Goal: Task Accomplishment & Management: Manage account settings

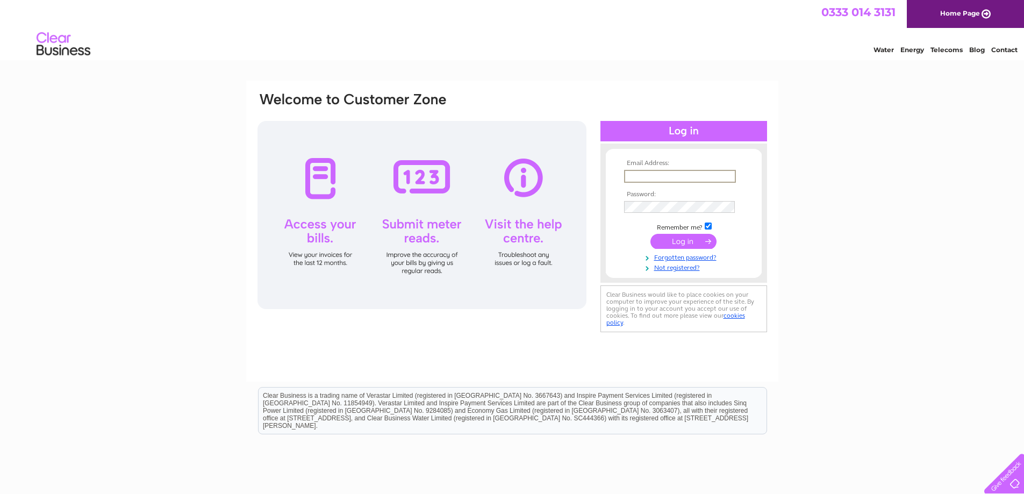
click at [695, 174] on input "text" at bounding box center [680, 176] width 112 height 13
type input "[EMAIL_ADDRESS][DOMAIN_NAME]"
click at [651, 234] on input "submit" at bounding box center [684, 241] width 66 height 15
click at [681, 239] on input "submit" at bounding box center [684, 240] width 66 height 15
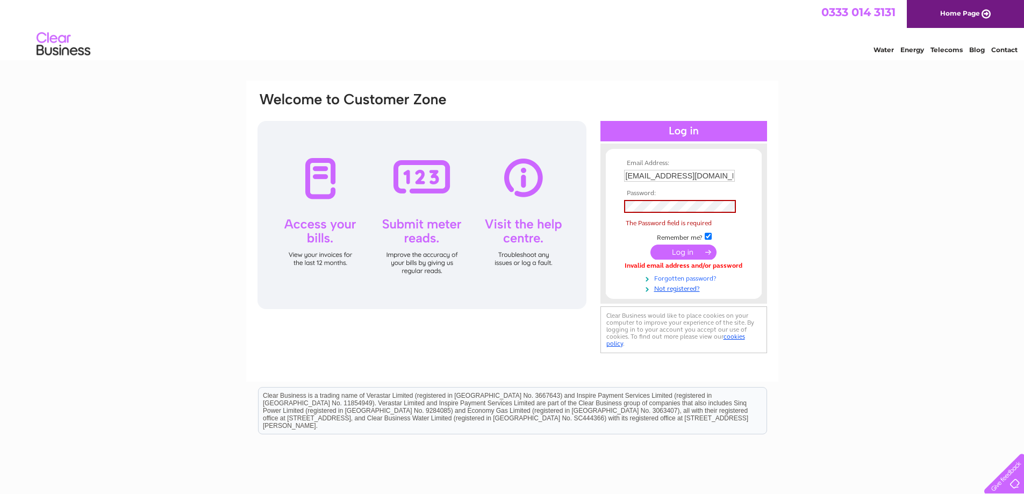
click at [682, 279] on link "Forgotten password?" at bounding box center [685, 278] width 122 height 10
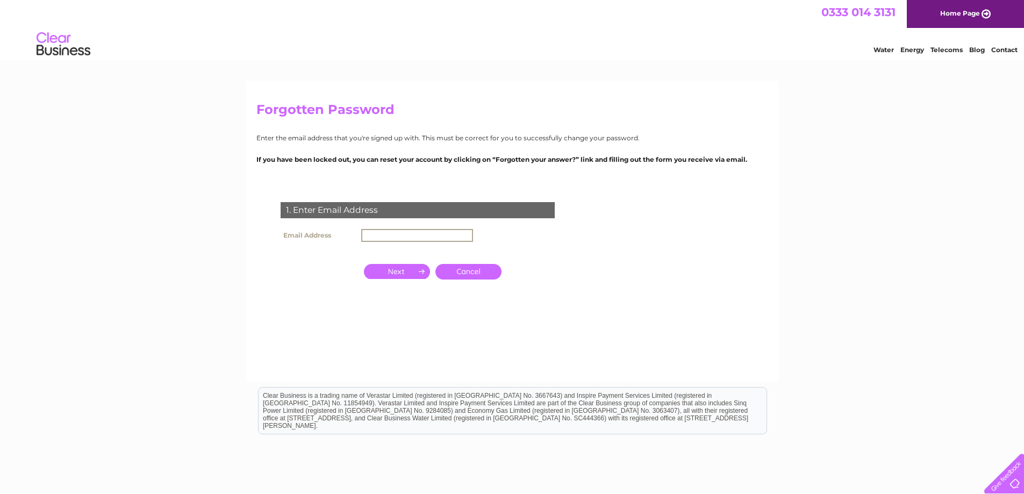
click at [379, 232] on input "text" at bounding box center [417, 235] width 112 height 13
type input "geesmotorspares@gmail.com"
click at [413, 270] on input "button" at bounding box center [397, 270] width 66 height 15
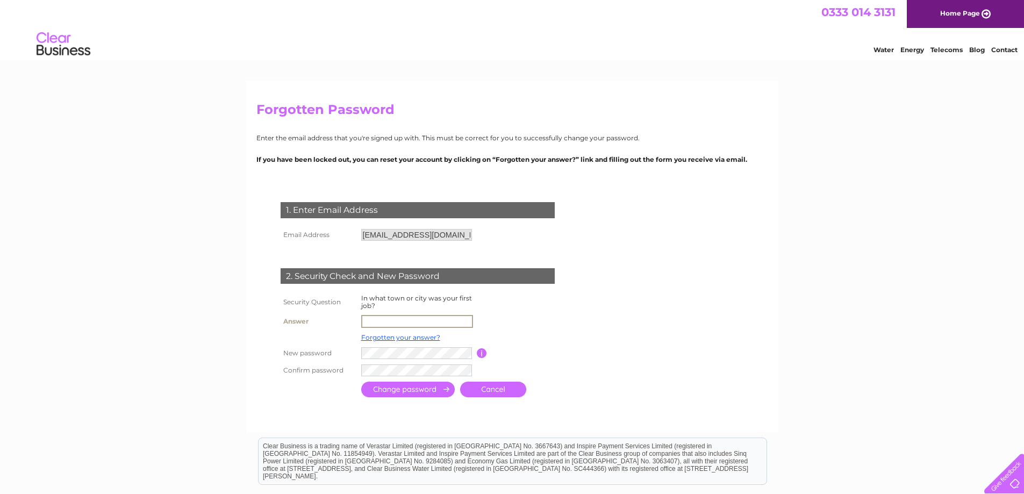
click at [403, 319] on input "text" at bounding box center [417, 321] width 112 height 13
type input "barnsley"
click at [419, 389] on input "submit" at bounding box center [408, 390] width 94 height 16
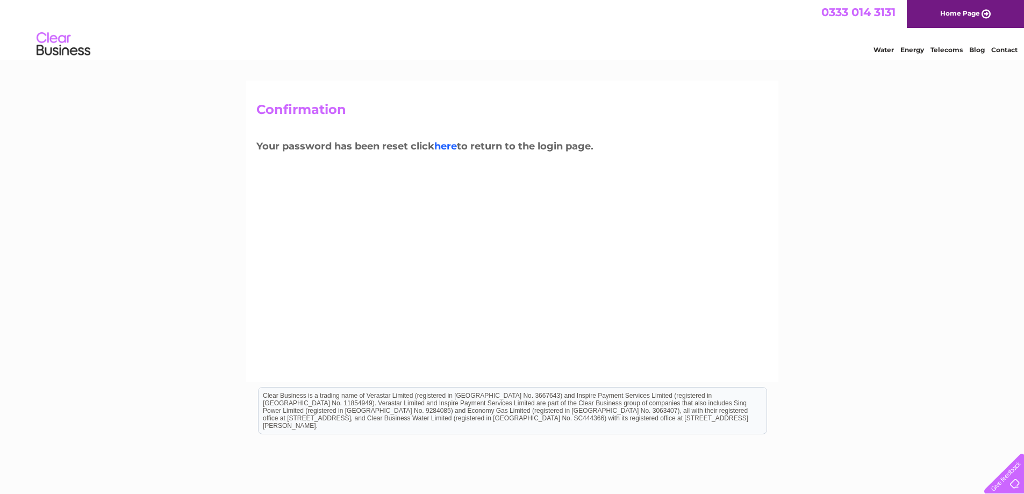
click at [453, 147] on link "here" at bounding box center [445, 146] width 23 height 12
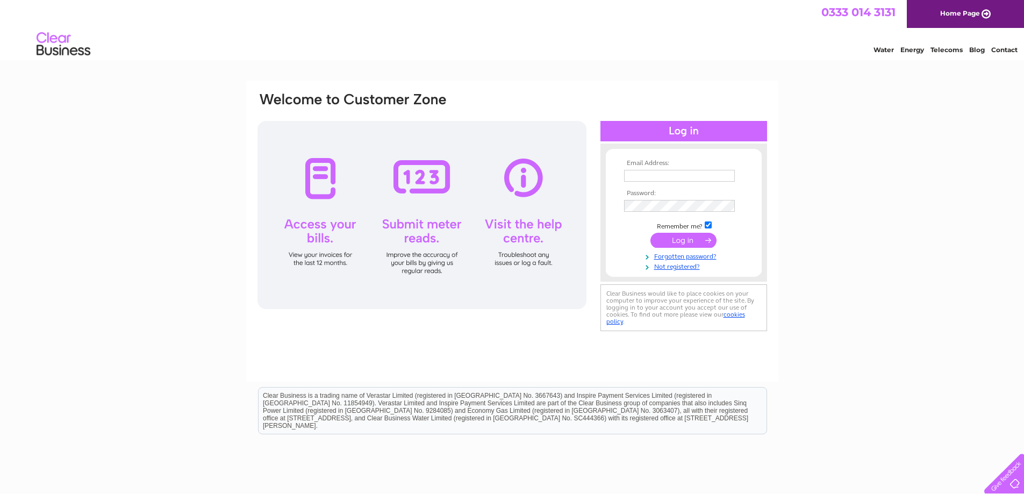
click at [670, 176] on input "text" at bounding box center [679, 176] width 111 height 12
type input "geesmotorspares@gmail.com"
click at [651, 234] on input "submit" at bounding box center [684, 241] width 66 height 15
click at [679, 242] on input "submit" at bounding box center [684, 241] width 66 height 15
click at [688, 237] on input "submit" at bounding box center [684, 240] width 66 height 15
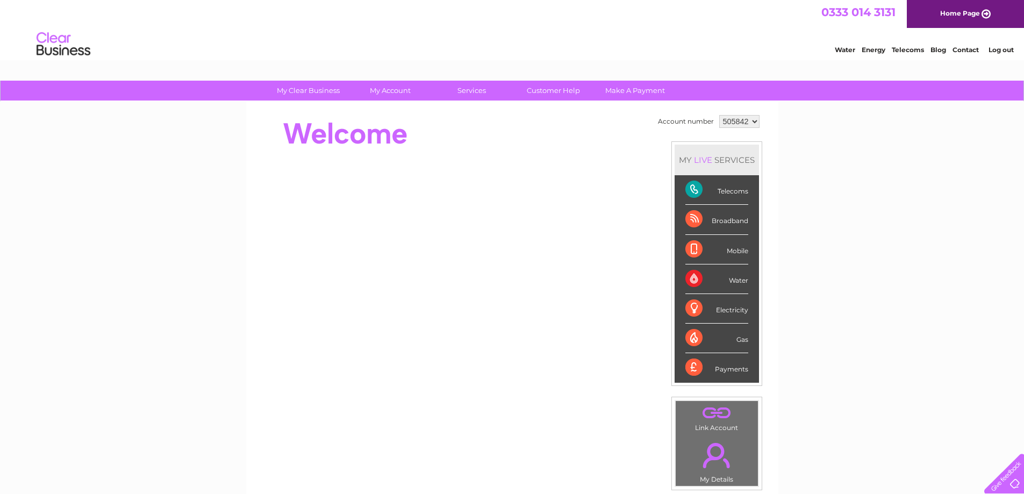
click at [693, 190] on div "Telecoms" at bounding box center [717, 190] width 63 height 30
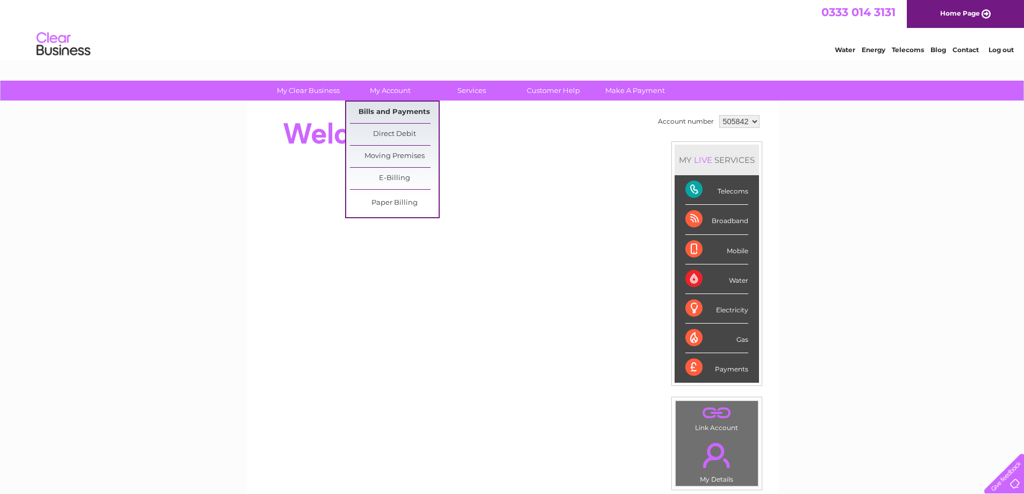
click at [409, 108] on link "Bills and Payments" at bounding box center [394, 113] width 89 height 22
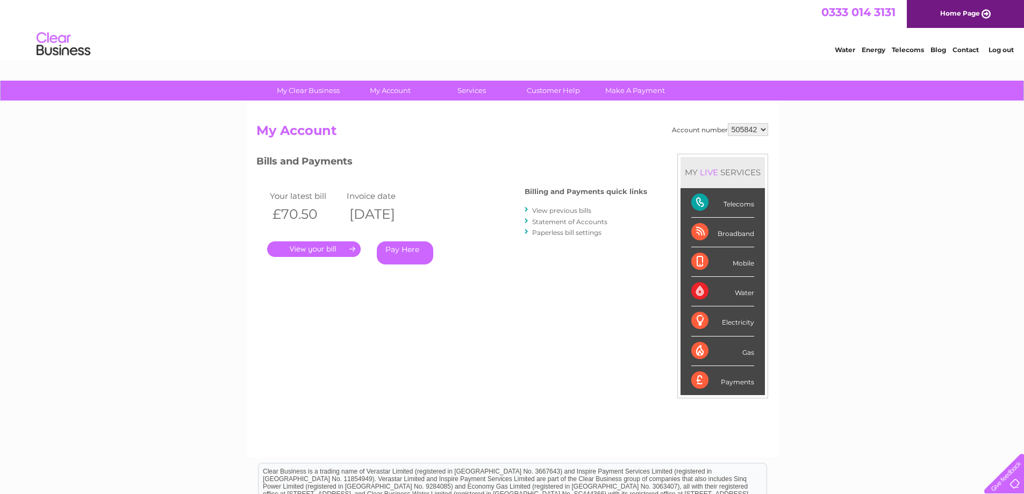
click at [333, 245] on link "." at bounding box center [314, 249] width 94 height 16
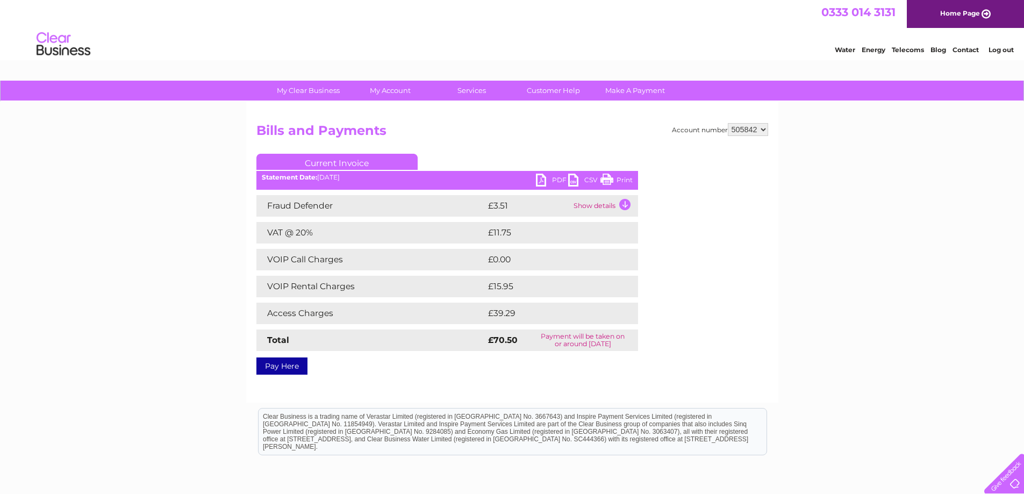
drag, startPoint x: 711, startPoint y: 248, endPoint x: 904, endPoint y: 250, distance: 193.0
click at [904, 250] on div "My Clear Business Login Details My Details My Preferences Link Account My Accou…" at bounding box center [512, 334] width 1024 height 506
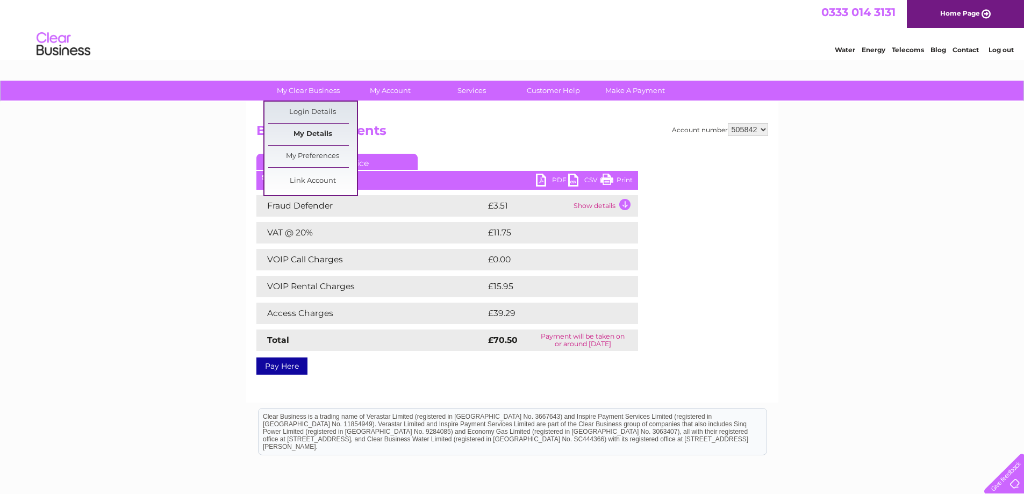
click at [316, 129] on link "My Details" at bounding box center [312, 135] width 89 height 22
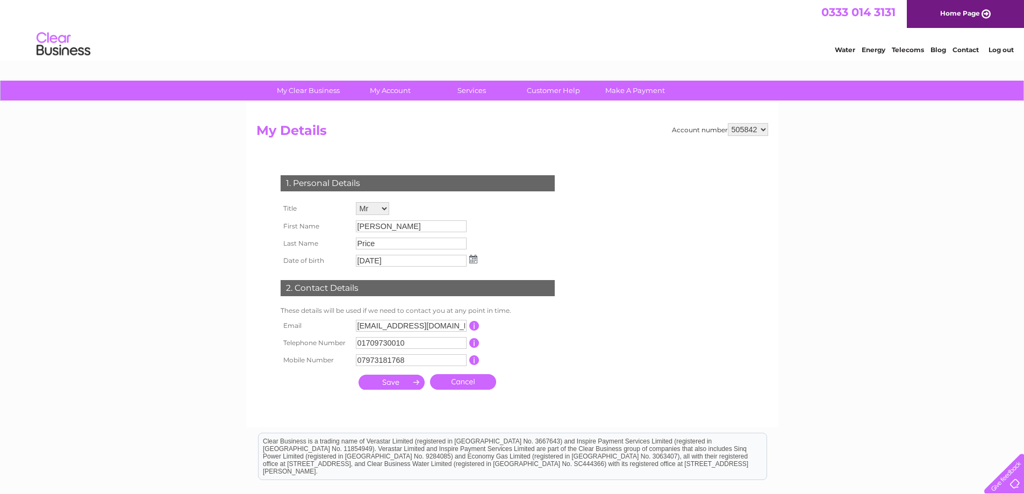
click at [765, 131] on select "505842" at bounding box center [748, 129] width 40 height 13
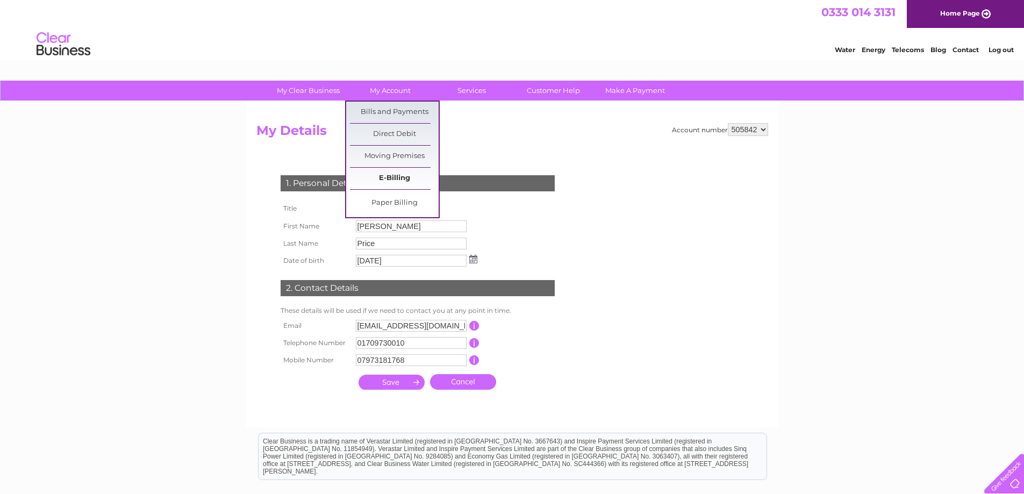
click at [398, 181] on link "E-Billing" at bounding box center [394, 179] width 89 height 22
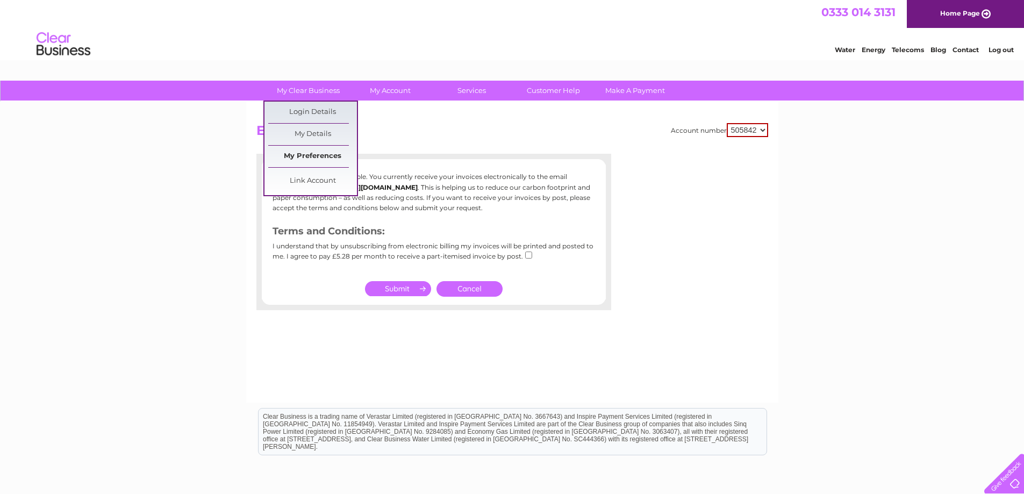
click at [319, 153] on link "My Preferences" at bounding box center [312, 157] width 89 height 22
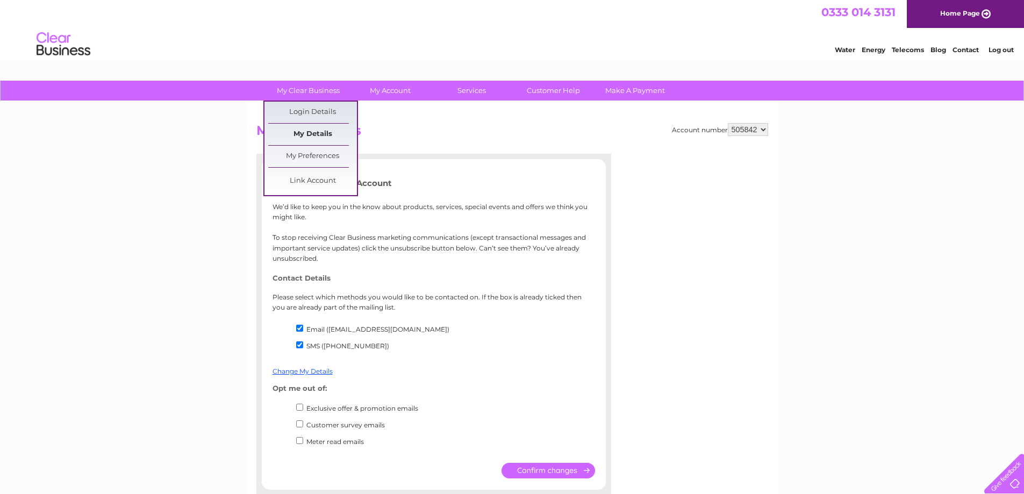
click at [319, 134] on link "My Details" at bounding box center [312, 135] width 89 height 22
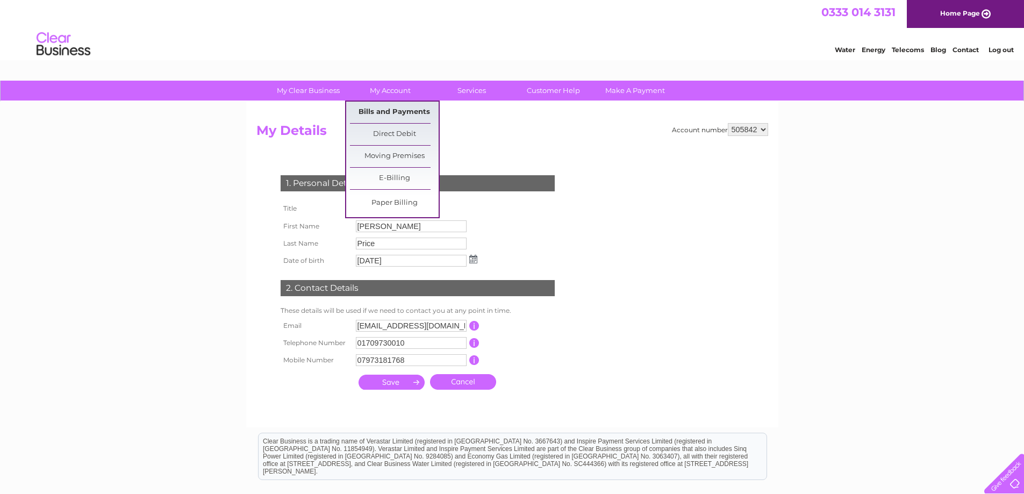
click at [386, 109] on link "Bills and Payments" at bounding box center [394, 113] width 89 height 22
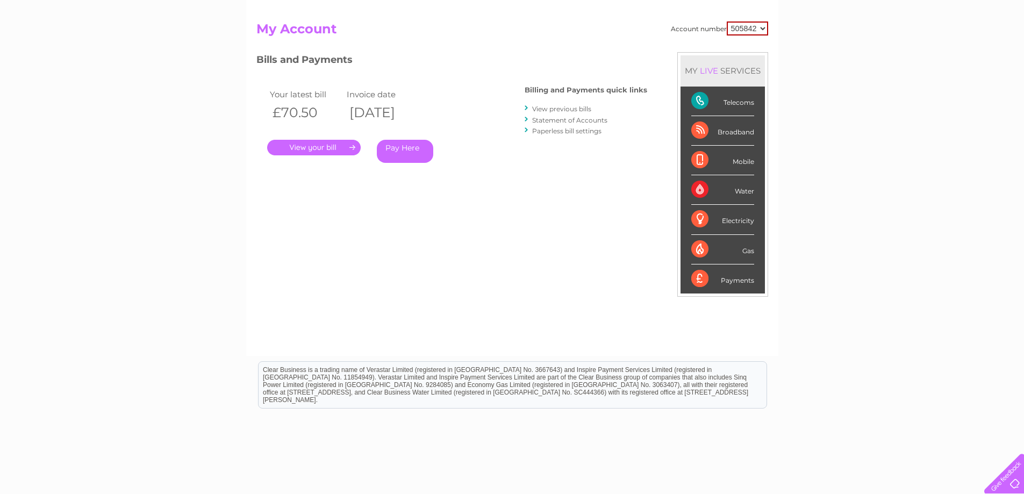
scroll to position [48, 0]
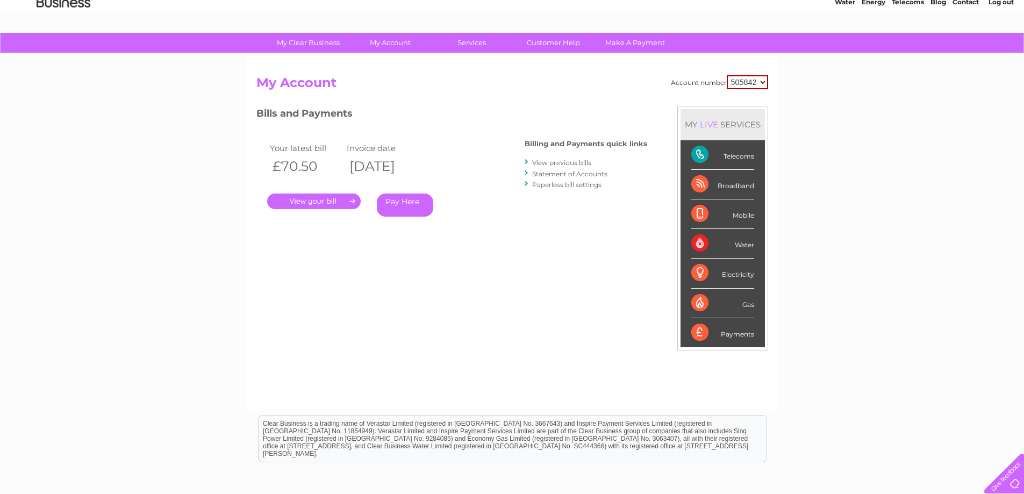
click at [695, 186] on div "Broadband" at bounding box center [722, 185] width 63 height 30
click at [559, 164] on link "View previous bills" at bounding box center [561, 163] width 59 height 8
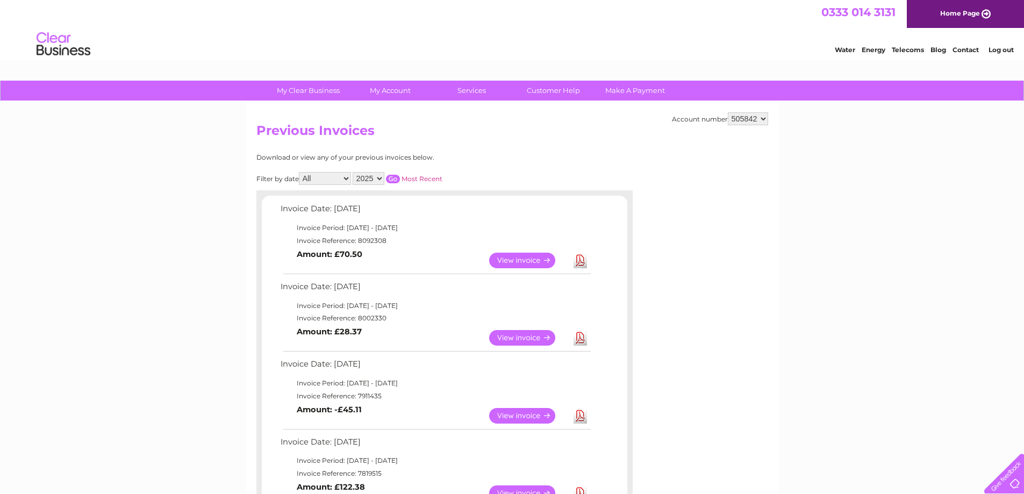
click at [530, 259] on link "View" at bounding box center [528, 261] width 79 height 16
